Goal: Information Seeking & Learning: Learn about a topic

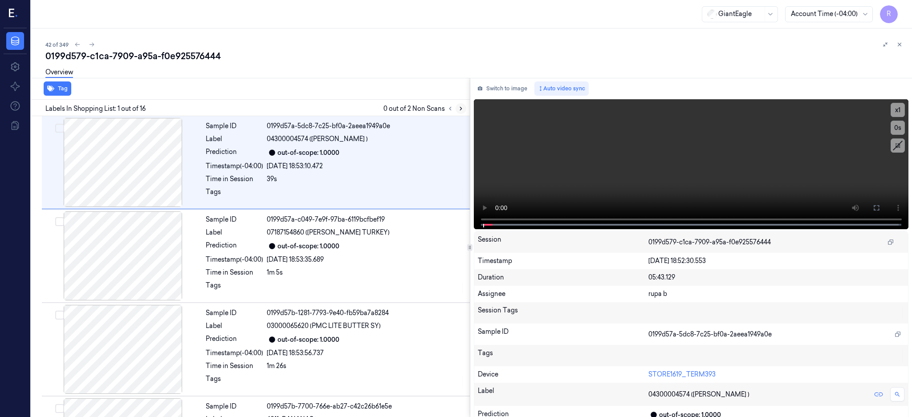
click at [464, 110] on icon at bounding box center [461, 109] width 6 height 6
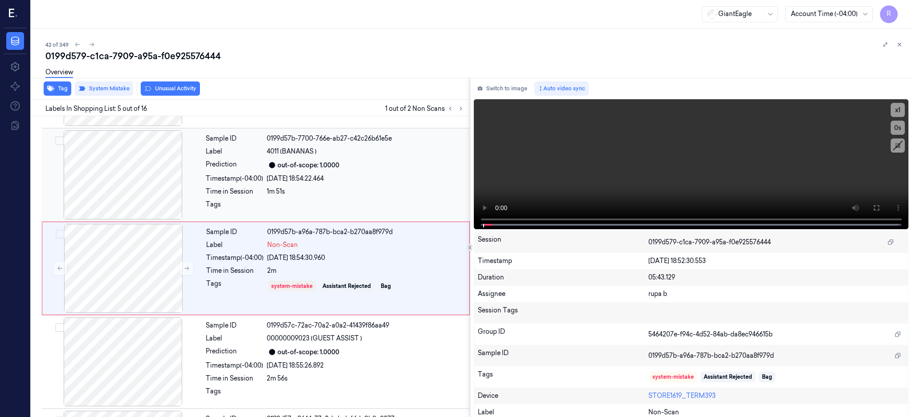
scroll to position [270, 0]
click at [129, 186] on div at bounding box center [123, 173] width 159 height 89
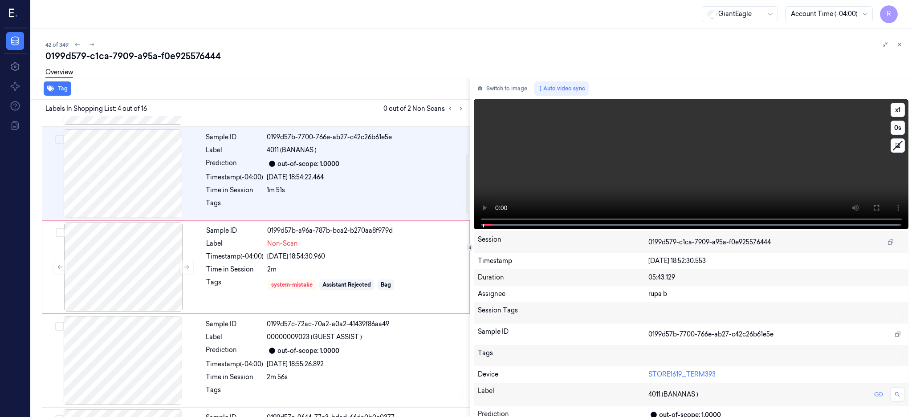
scroll to position [176, 0]
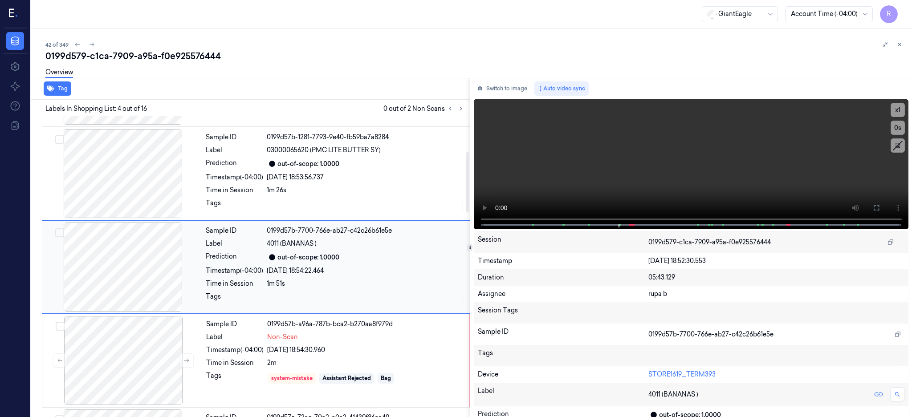
click at [144, 255] on div at bounding box center [123, 267] width 159 height 89
click at [151, 346] on div at bounding box center [123, 360] width 159 height 89
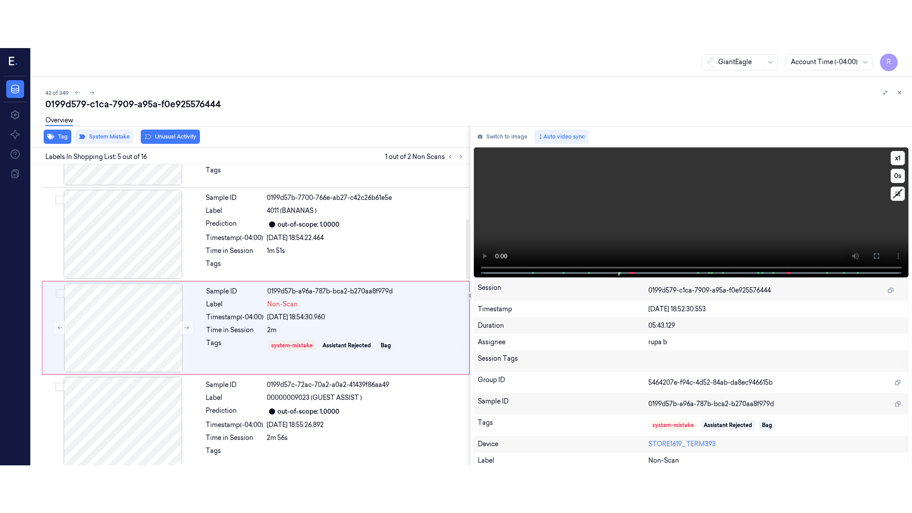
scroll to position [270, 0]
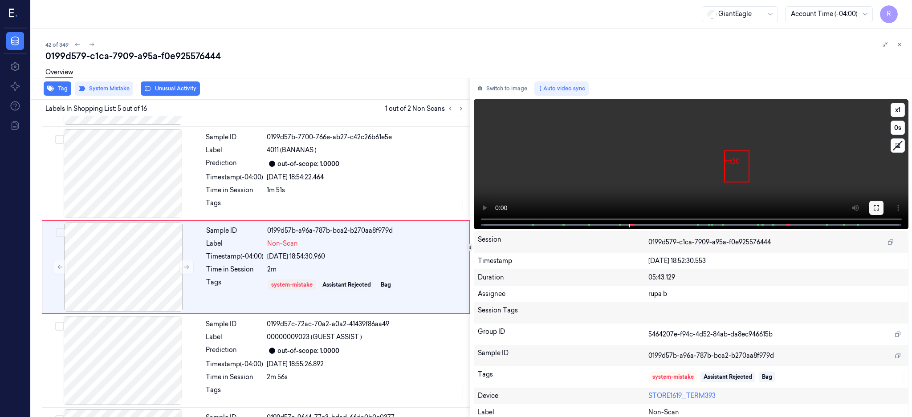
click at [884, 201] on button at bounding box center [877, 208] width 14 height 14
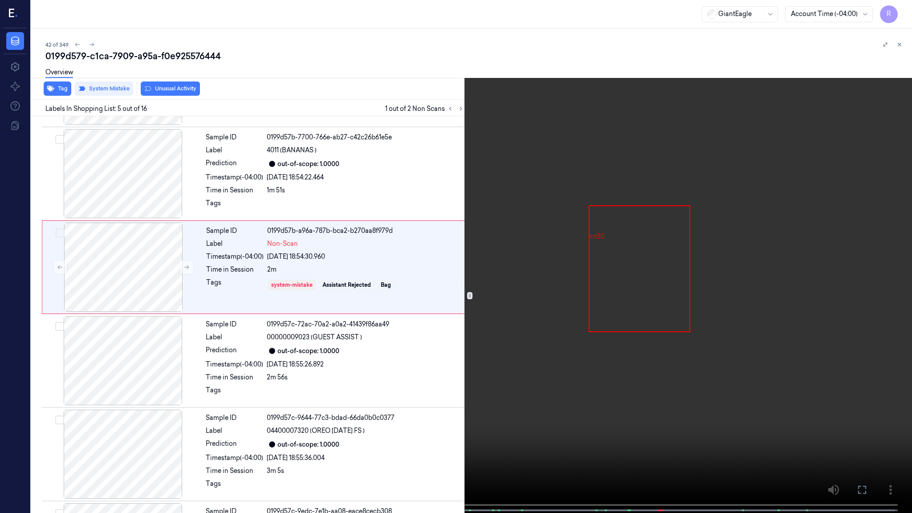
click at [521, 280] on video at bounding box center [456, 257] width 912 height 515
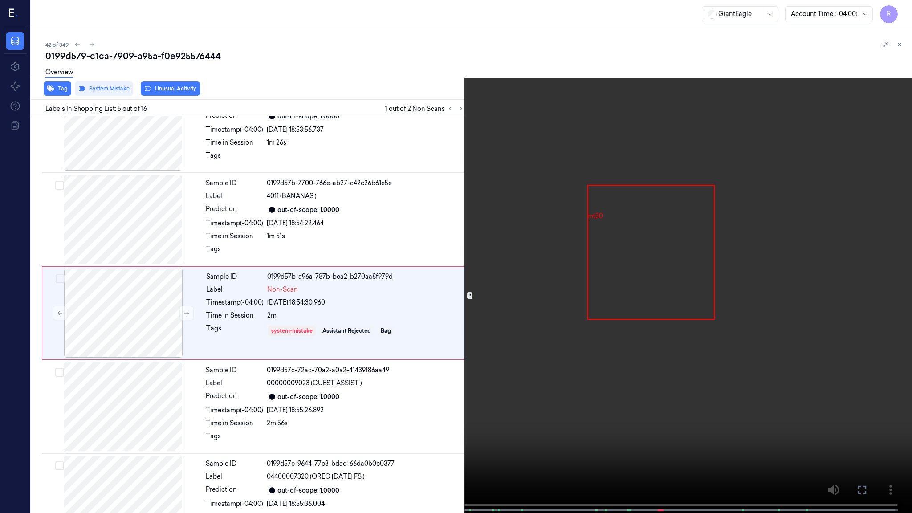
scroll to position [222, 0]
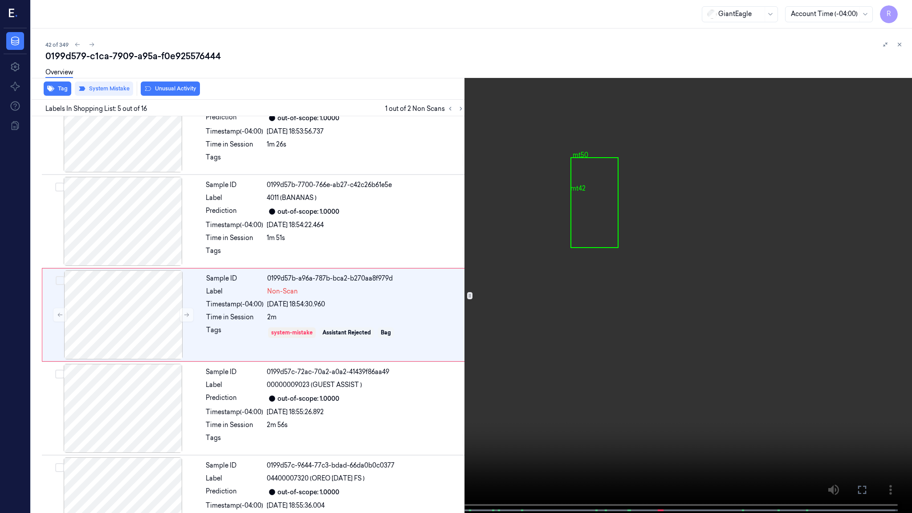
click at [524, 337] on video at bounding box center [456, 257] width 912 height 515
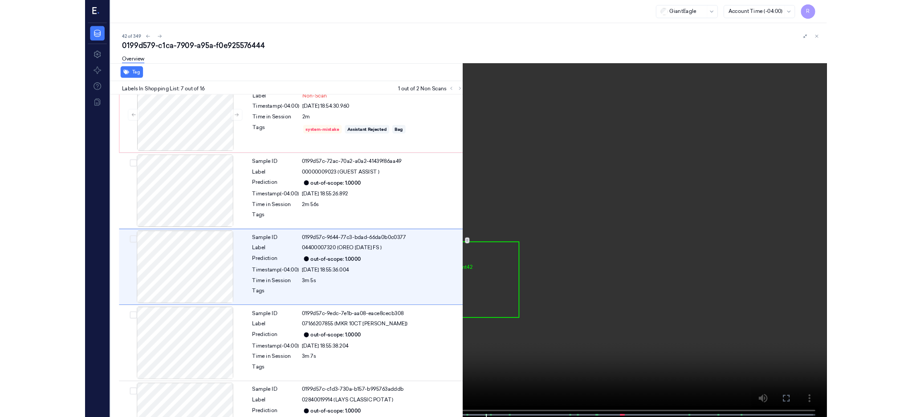
scroll to position [409, 0]
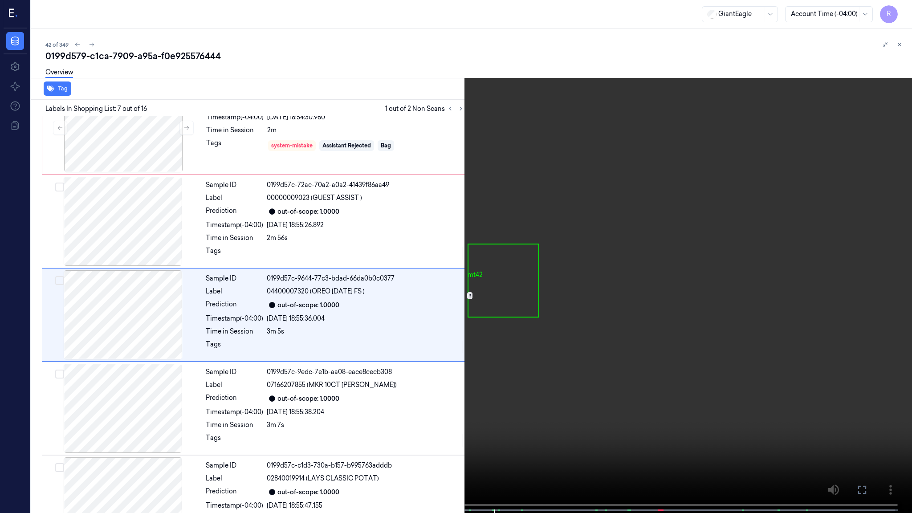
click at [432, 277] on video at bounding box center [456, 257] width 912 height 515
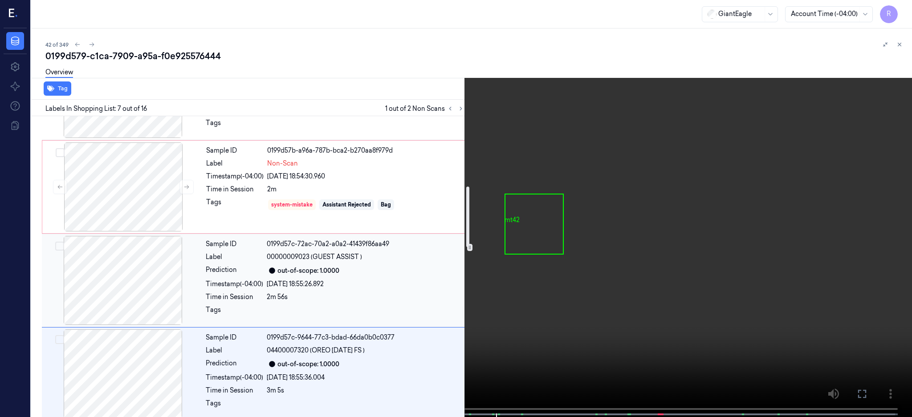
scroll to position [290, 0]
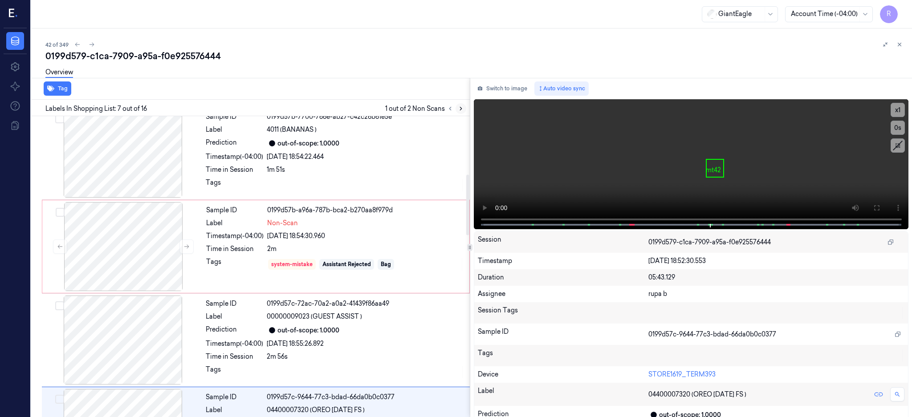
click at [464, 106] on icon at bounding box center [461, 109] width 6 height 6
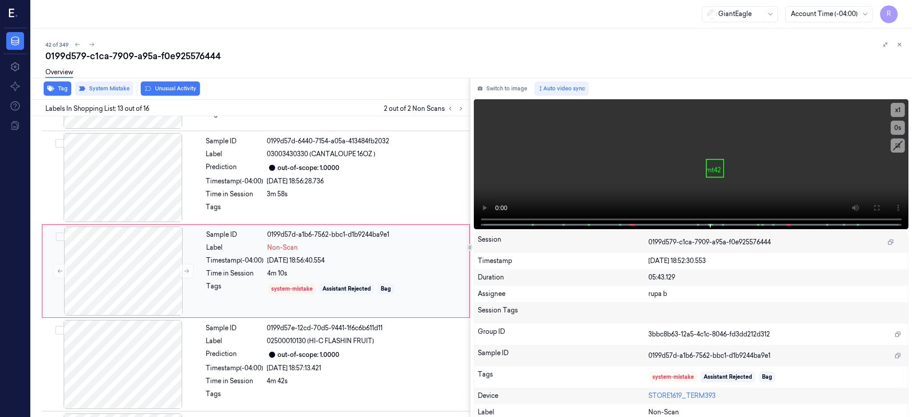
scroll to position [1018, 0]
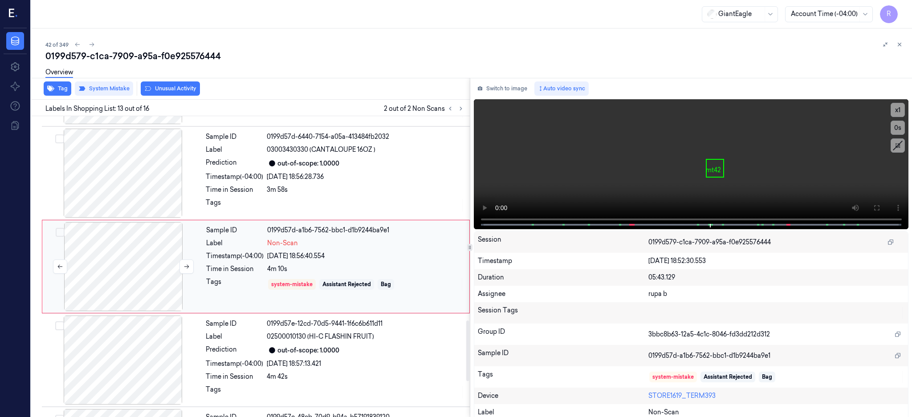
click at [143, 278] on div at bounding box center [123, 266] width 159 height 89
